Goal: Book appointment/travel/reservation

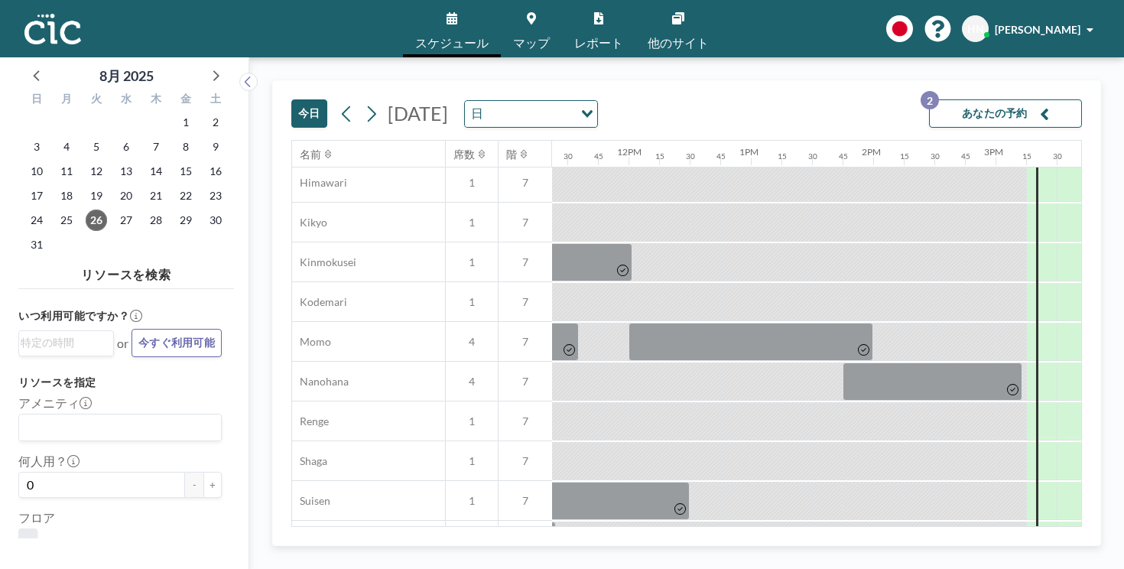
scroll to position [631, 1391]
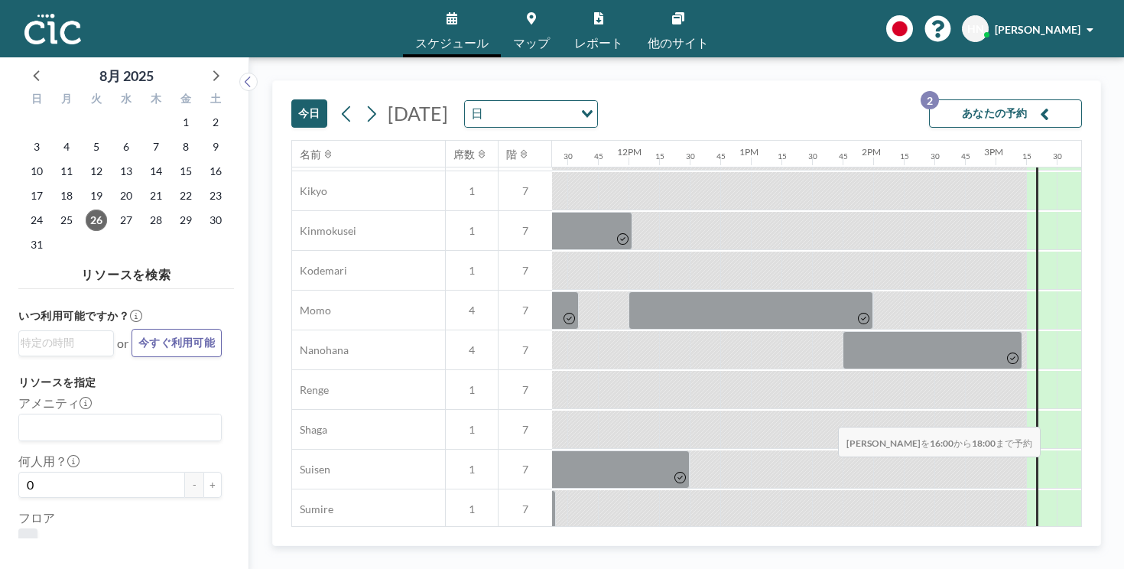
drag, startPoint x: 658, startPoint y: 394, endPoint x: 833, endPoint y: 391, distance: 175.1
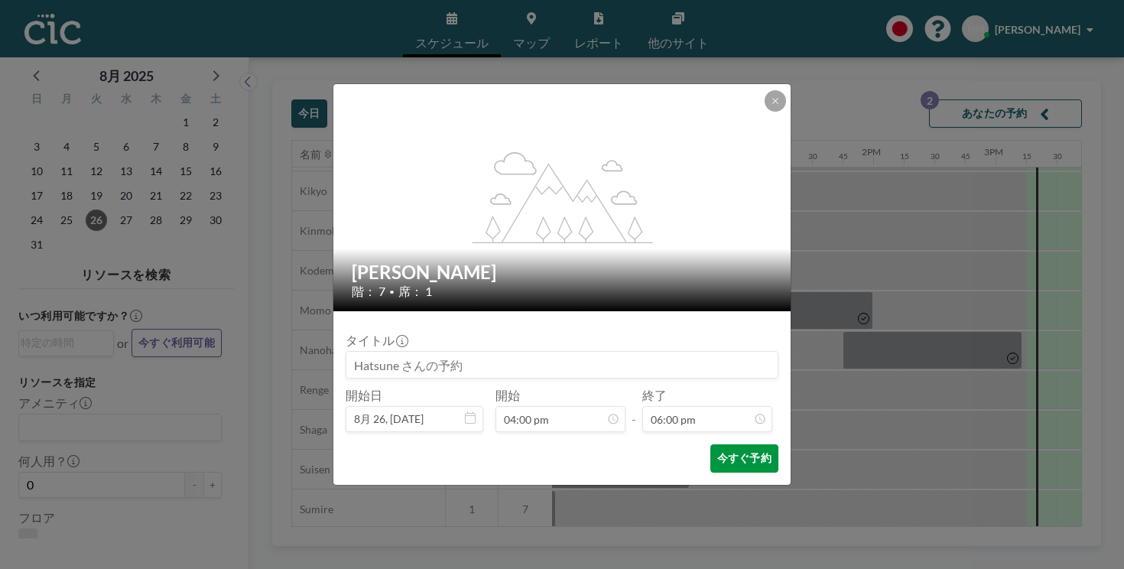
click at [719, 444] on button "今すぐ予約" at bounding box center [744, 458] width 68 height 28
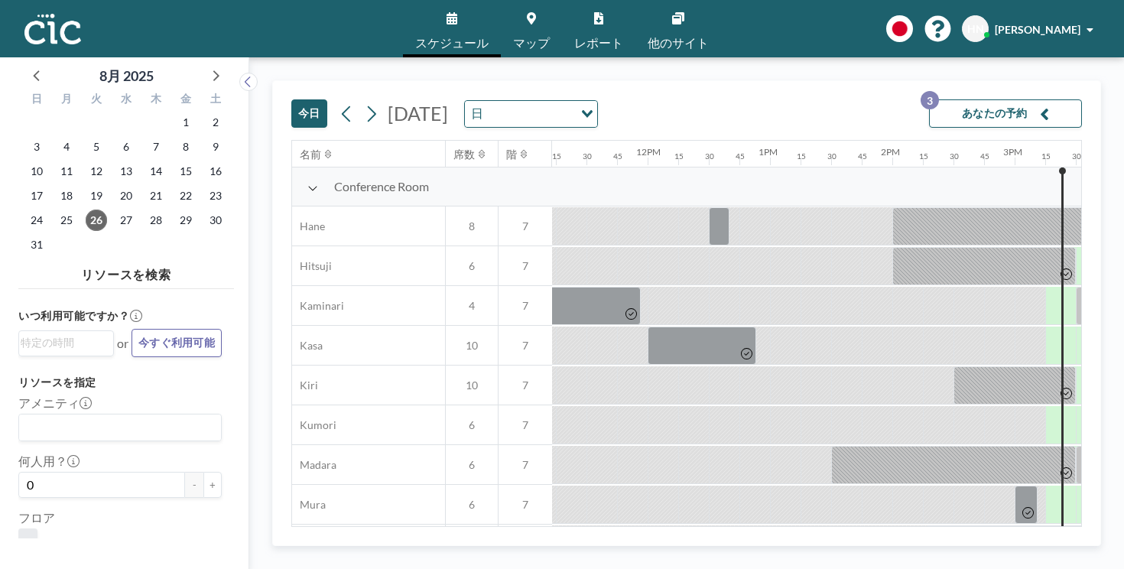
scroll to position [0, 1391]
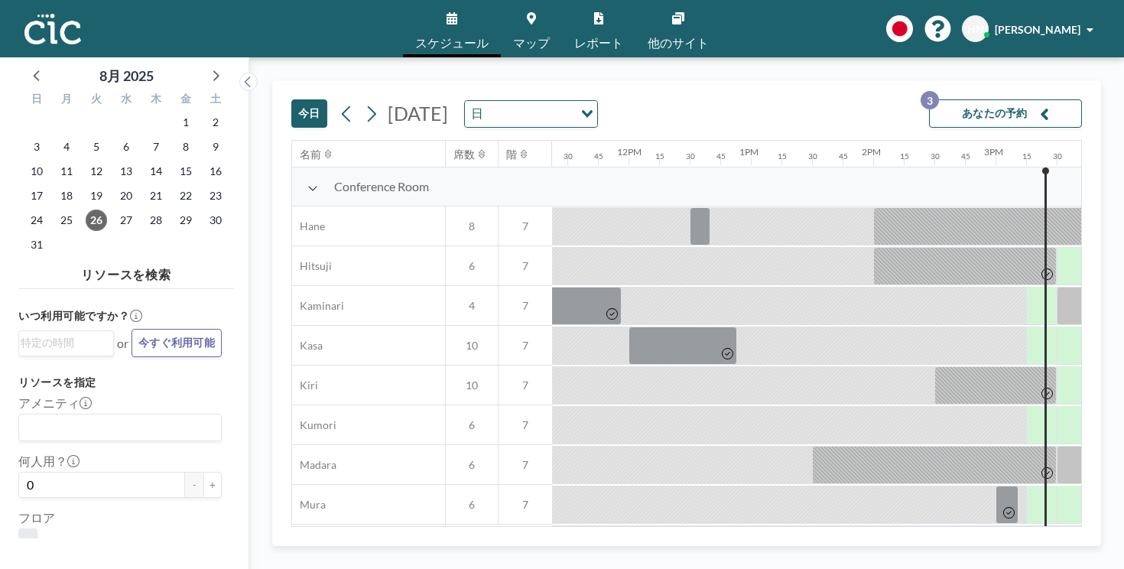
click at [648, 12] on link "他のサイト" at bounding box center [678, 28] width 86 height 57
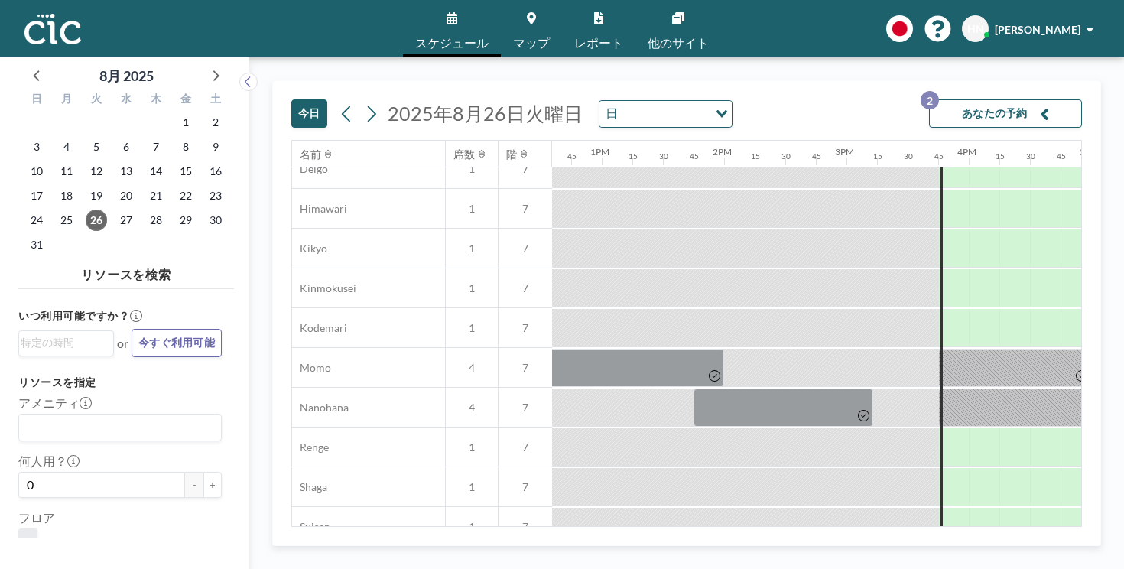
scroll to position [582, 1541]
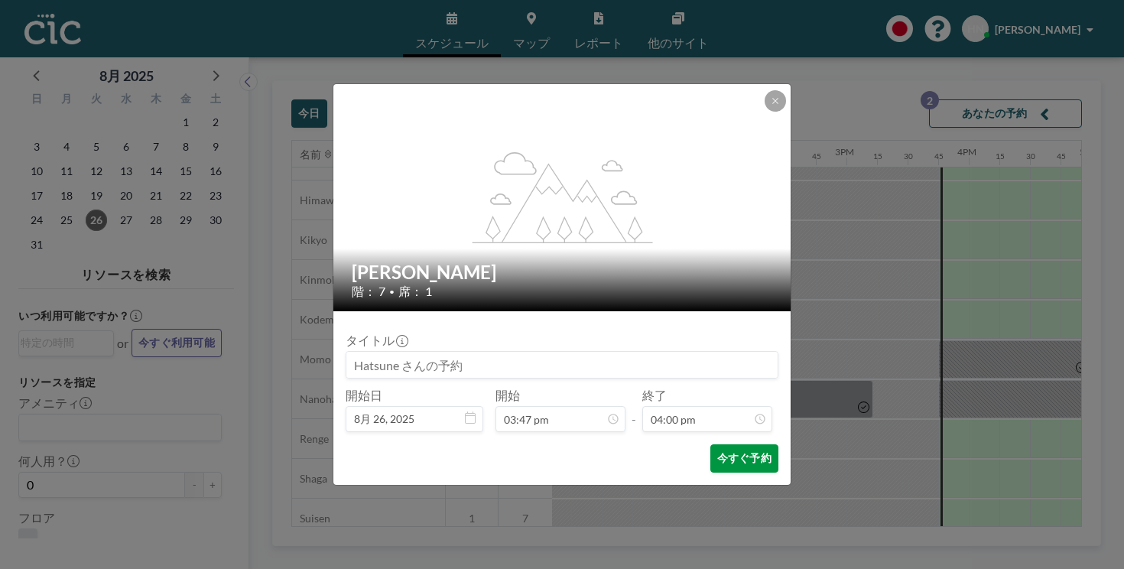
click at [710, 444] on button "今すぐ予約" at bounding box center [744, 458] width 68 height 28
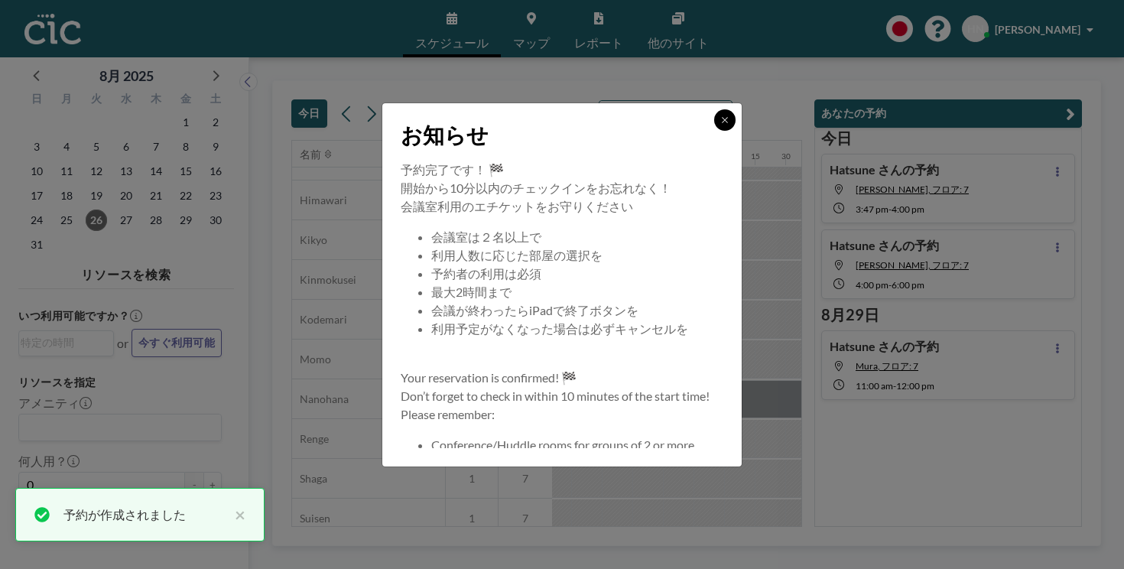
click at [714, 131] on button at bounding box center [724, 119] width 21 height 21
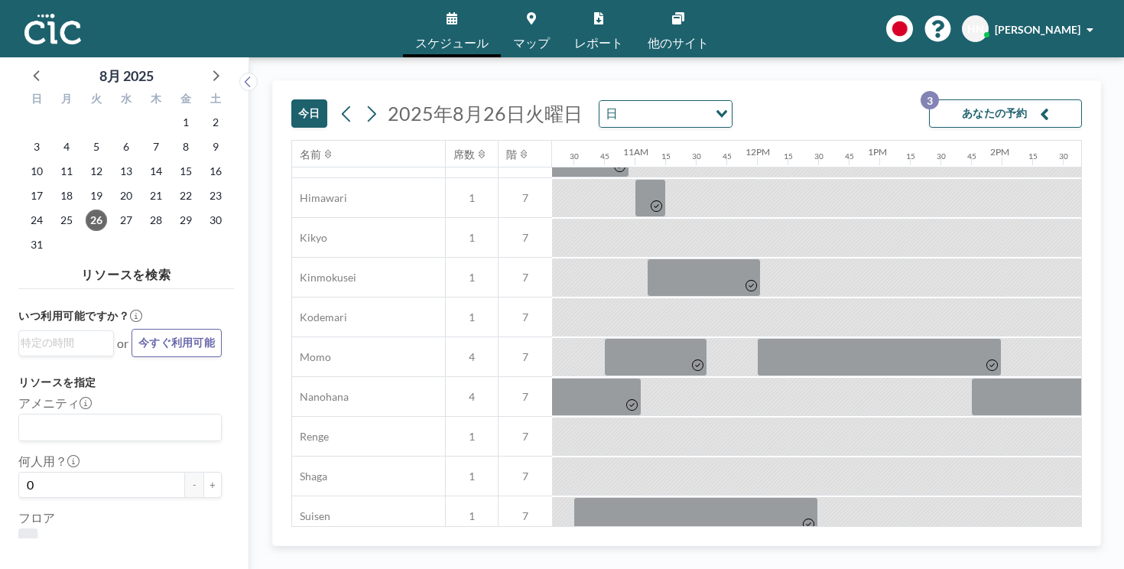
scroll to position [584, 1261]
